Goal: Navigation & Orientation: Find specific page/section

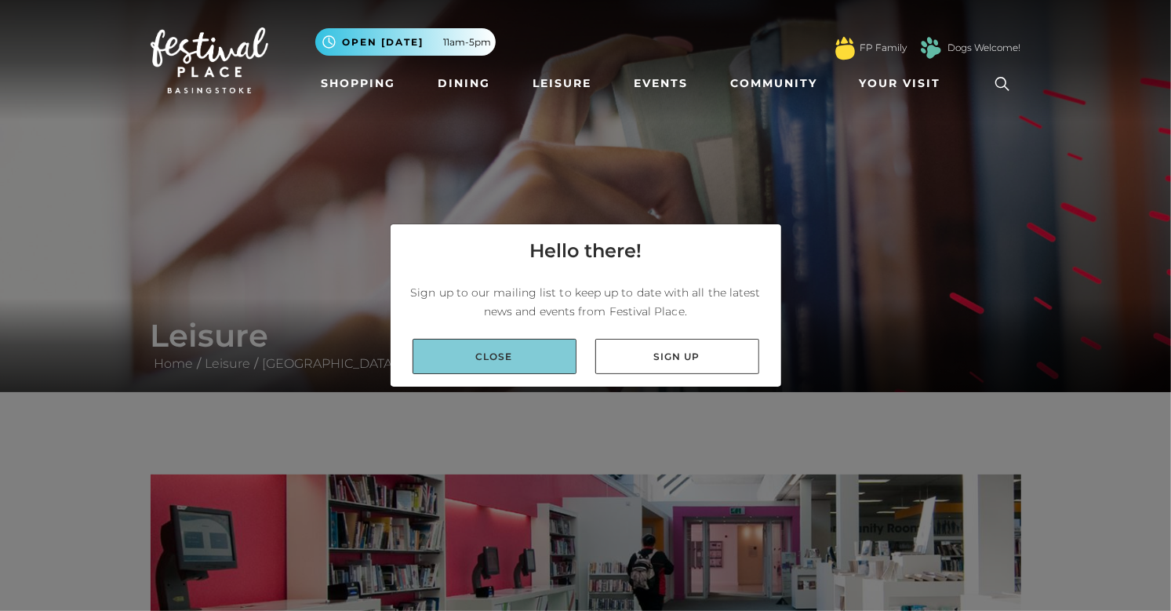
drag, startPoint x: 485, startPoint y: 366, endPoint x: 503, endPoint y: 350, distance: 24.4
click at [486, 366] on link "Close" at bounding box center [494, 356] width 164 height 35
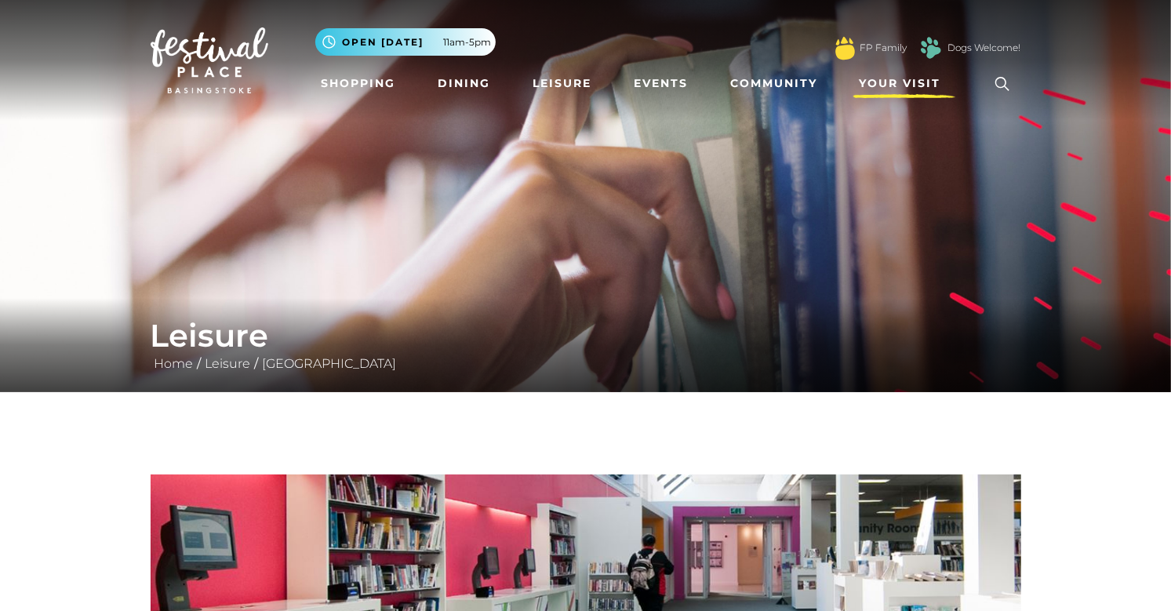
click at [895, 86] on span "Your Visit" at bounding box center [900, 83] width 82 height 16
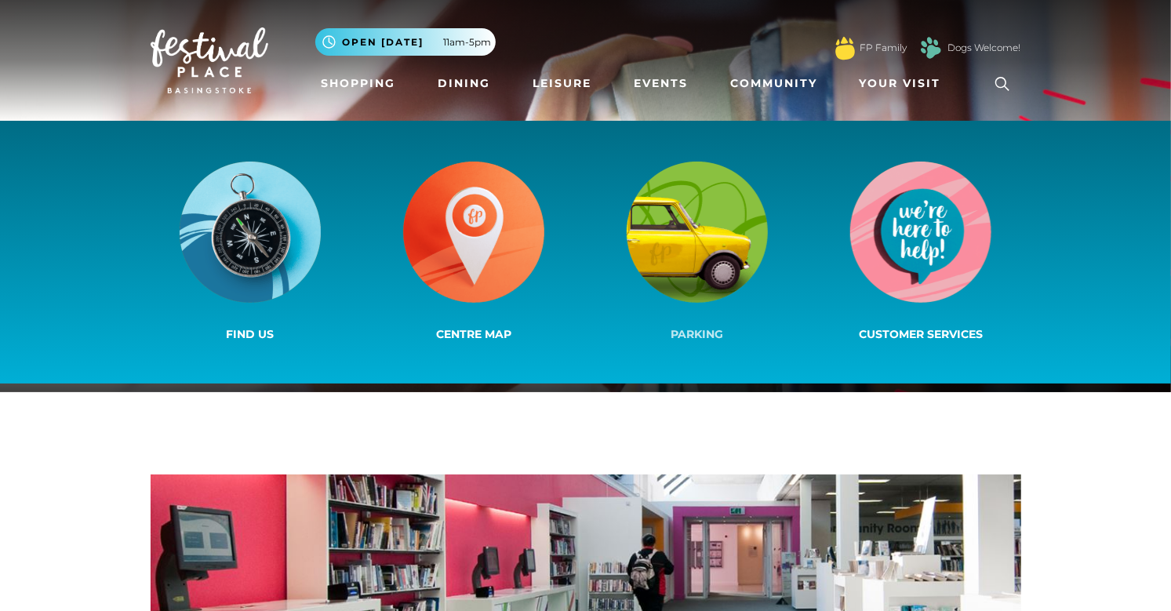
click at [669, 268] on img at bounding box center [696, 232] width 141 height 141
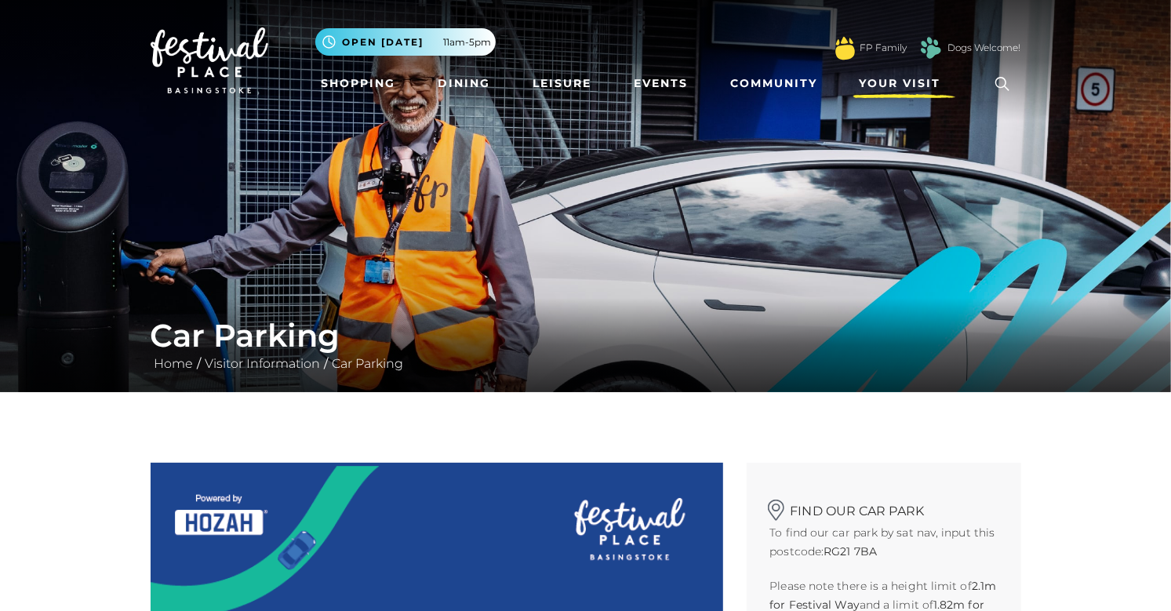
click at [913, 85] on span "Your Visit" at bounding box center [900, 83] width 82 height 16
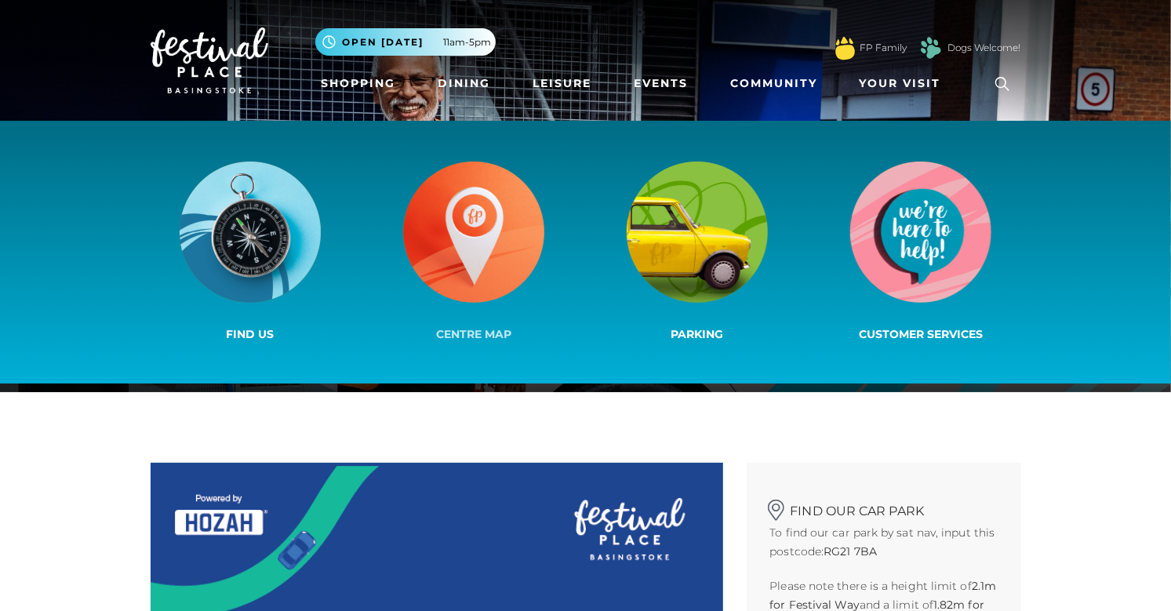
click at [462, 217] on img at bounding box center [473, 232] width 141 height 141
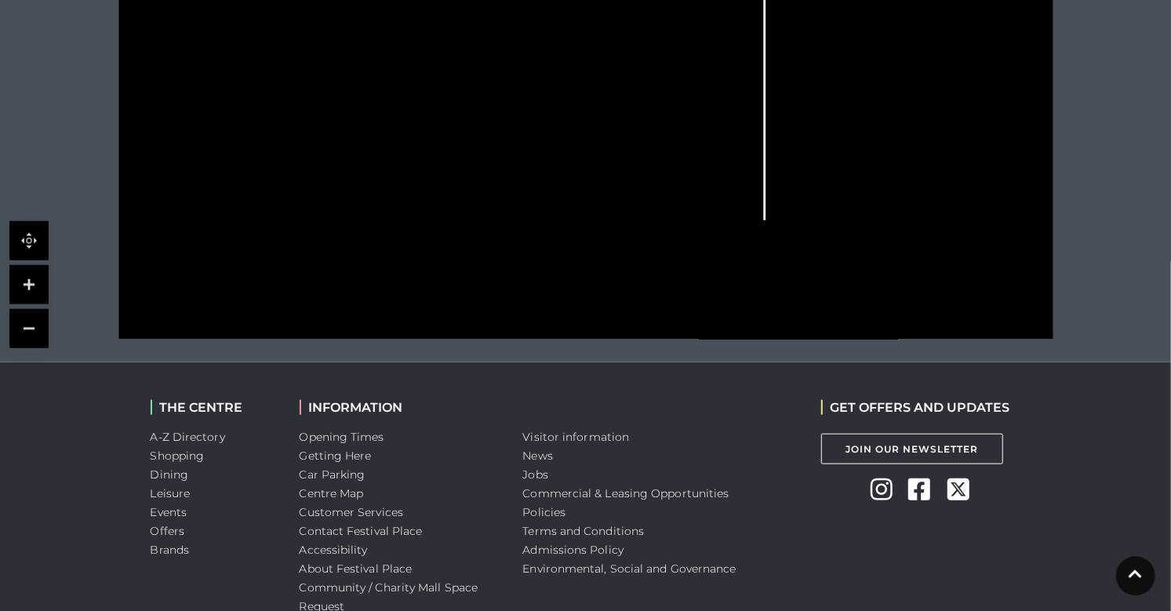
scroll to position [741, 0]
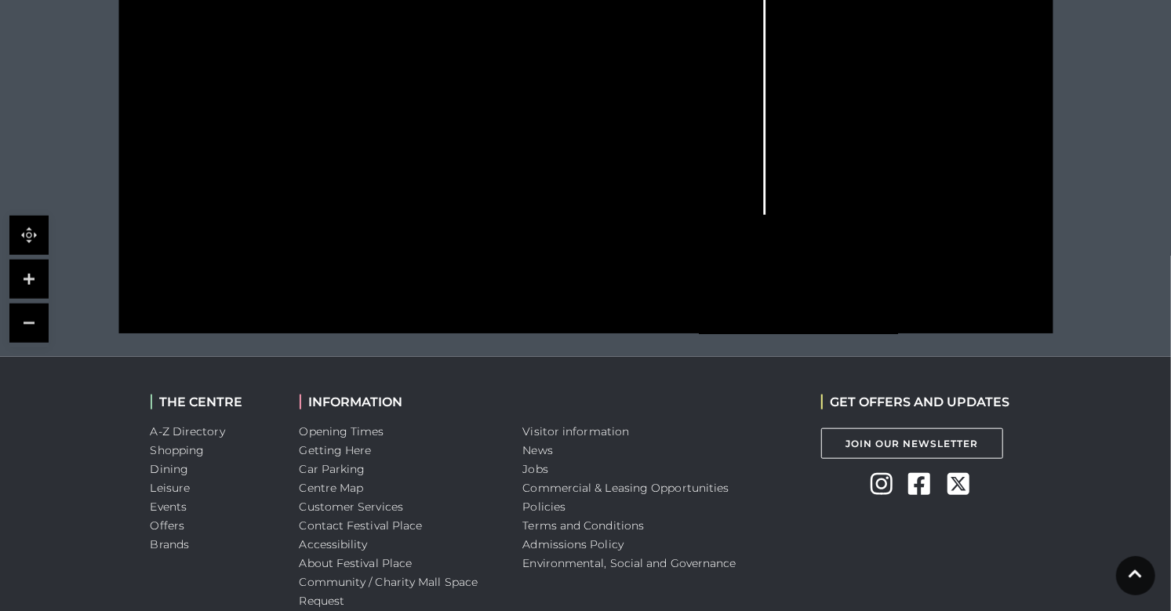
click at [273, 205] on polygon at bounding box center [398, 53] width 398 height 462
click at [263, 208] on icon at bounding box center [265, 204] width 12 height 12
click at [262, 201] on icon at bounding box center [265, 204] width 12 height 12
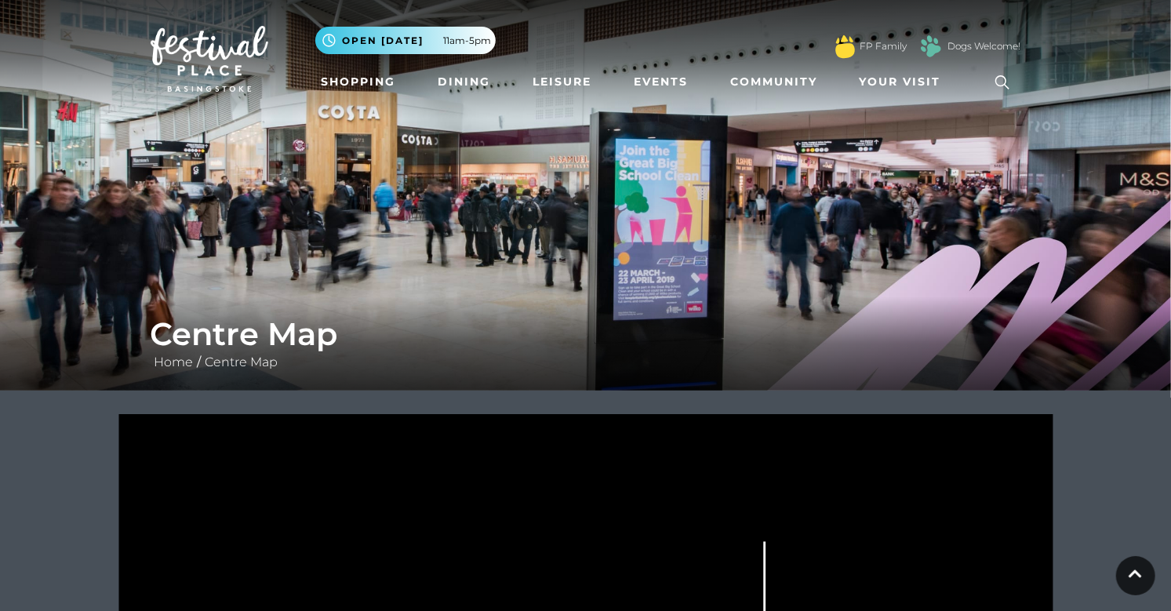
scroll to position [0, 0]
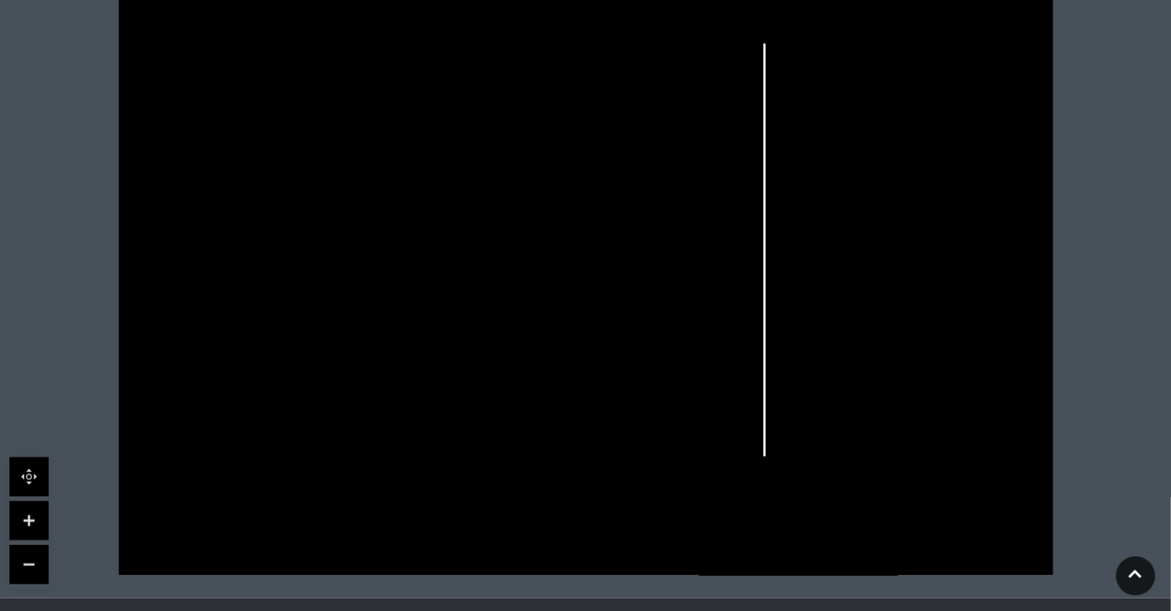
scroll to position [494, 0]
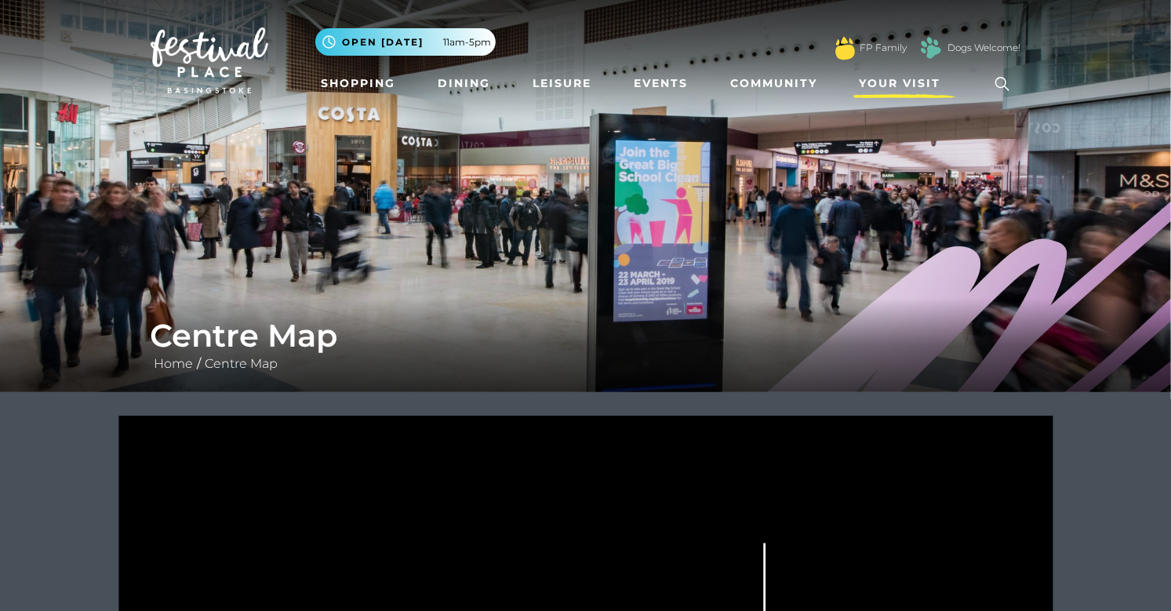
click at [877, 83] on span "Your Visit" at bounding box center [900, 83] width 82 height 16
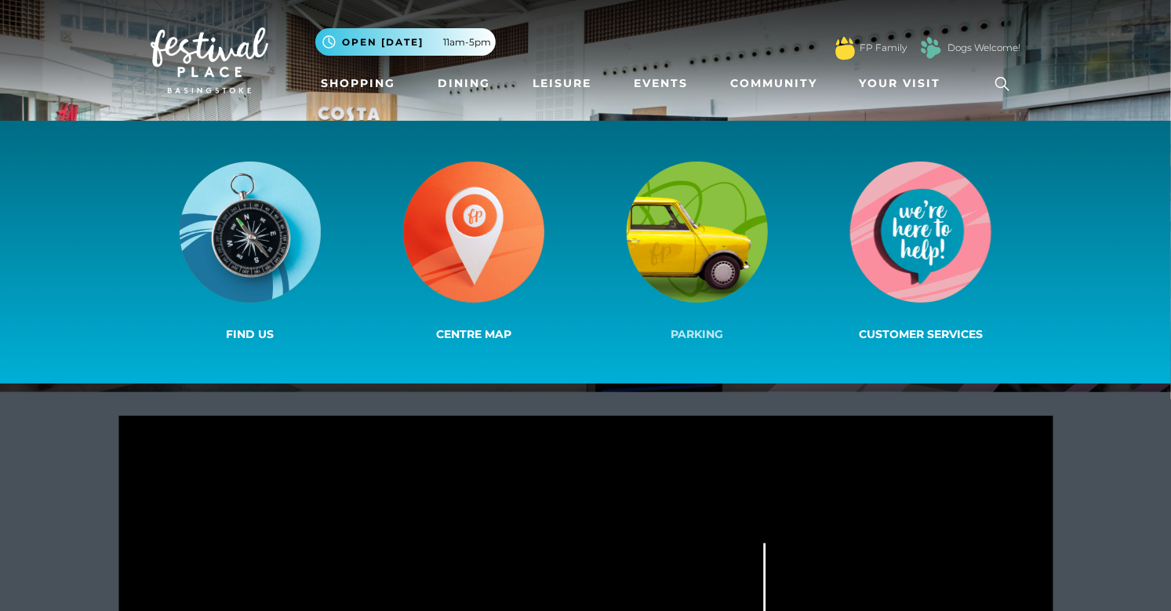
click at [709, 257] on img at bounding box center [696, 232] width 141 height 141
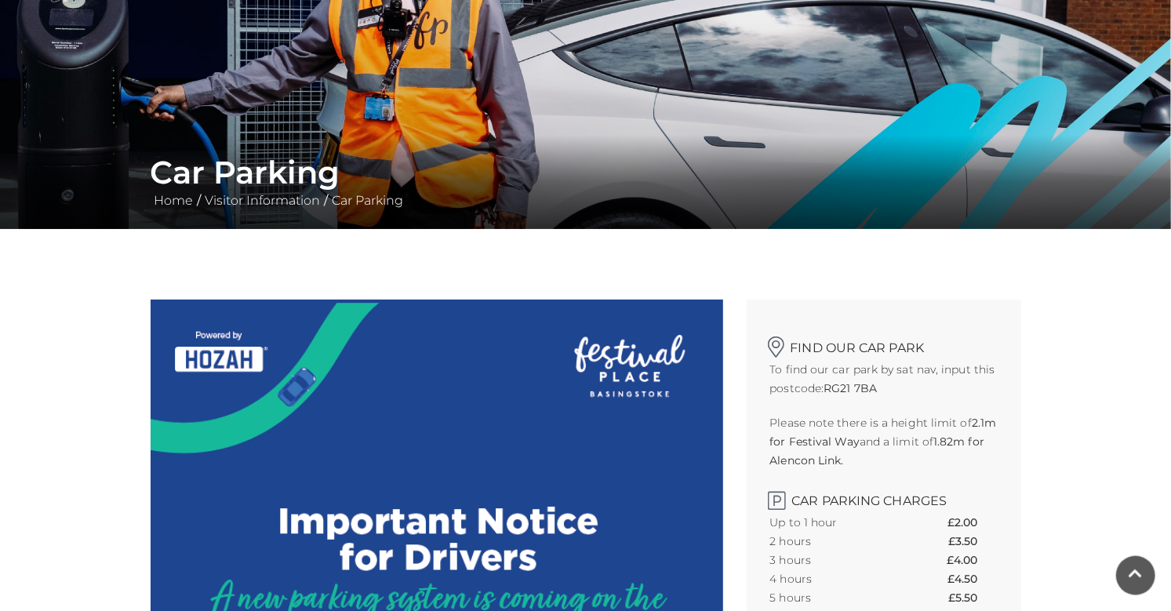
scroll to position [165, 0]
